Goal: Go to known website: Go to known website

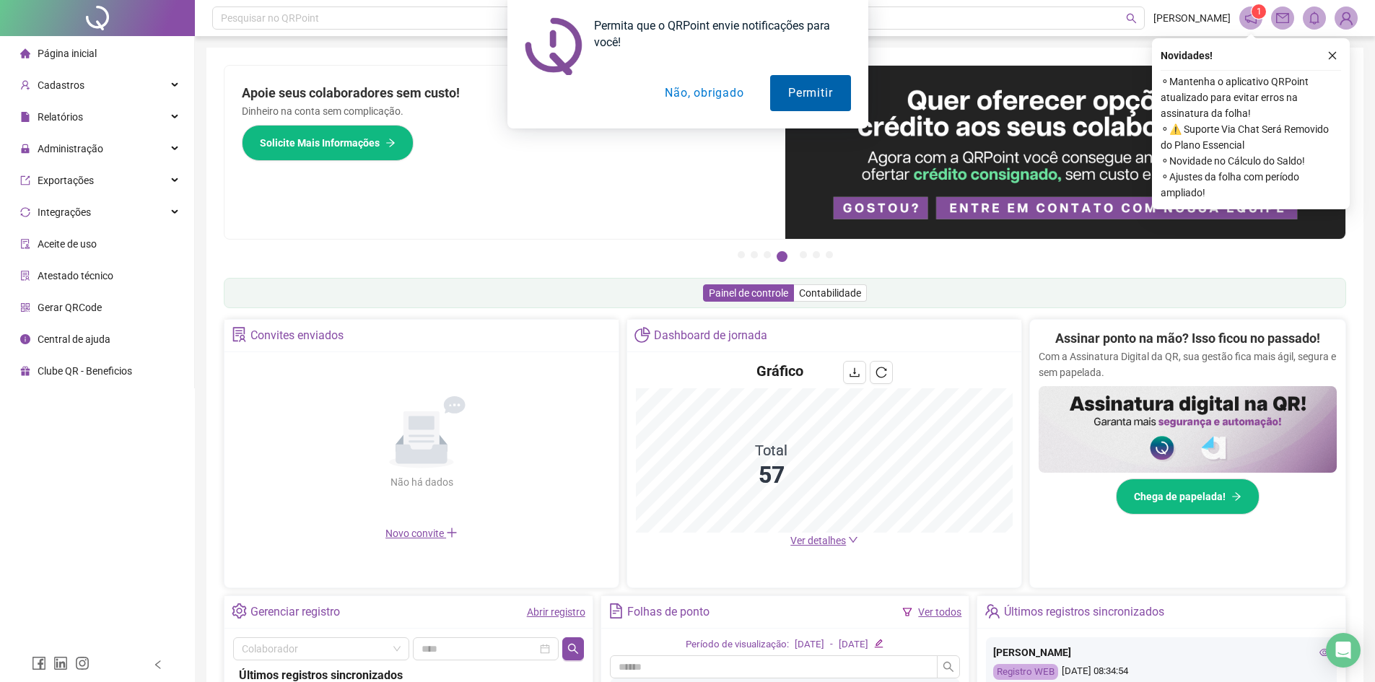
click at [814, 85] on button "Permitir" at bounding box center [810, 93] width 80 height 36
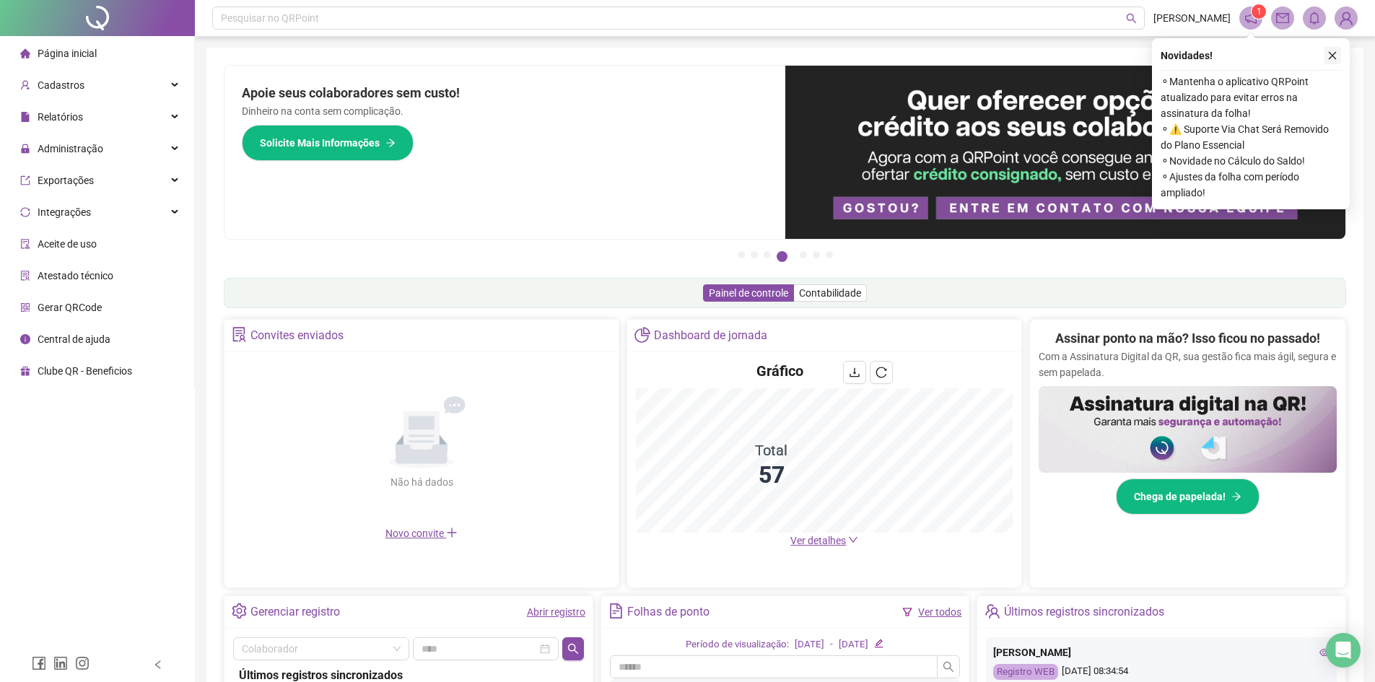
click at [1334, 61] on button "button" at bounding box center [1332, 55] width 17 height 17
